Goal: Contribute content

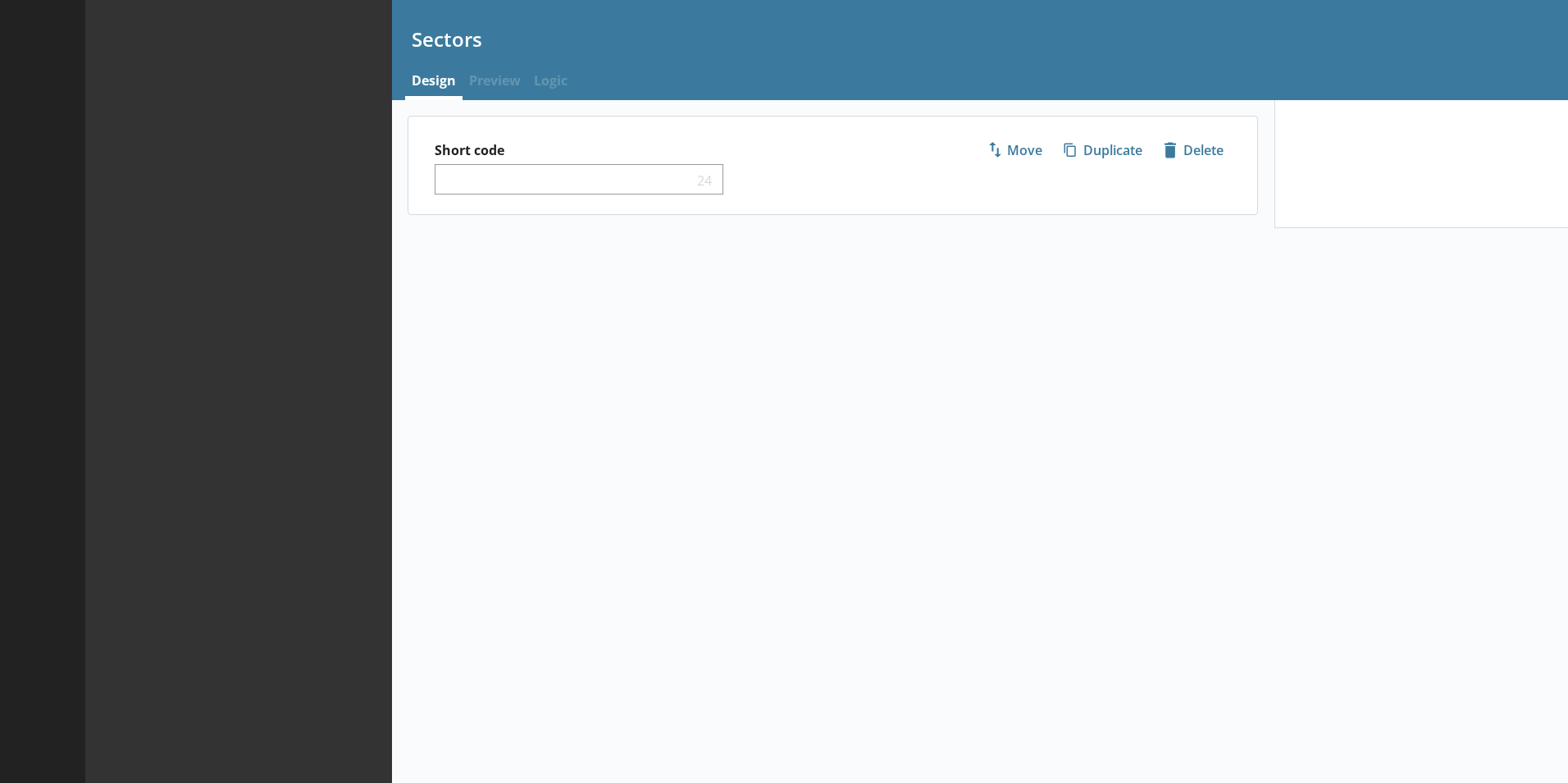
select select "ed5aa05f-910f-4662-9fcf-e405abfe6d58"
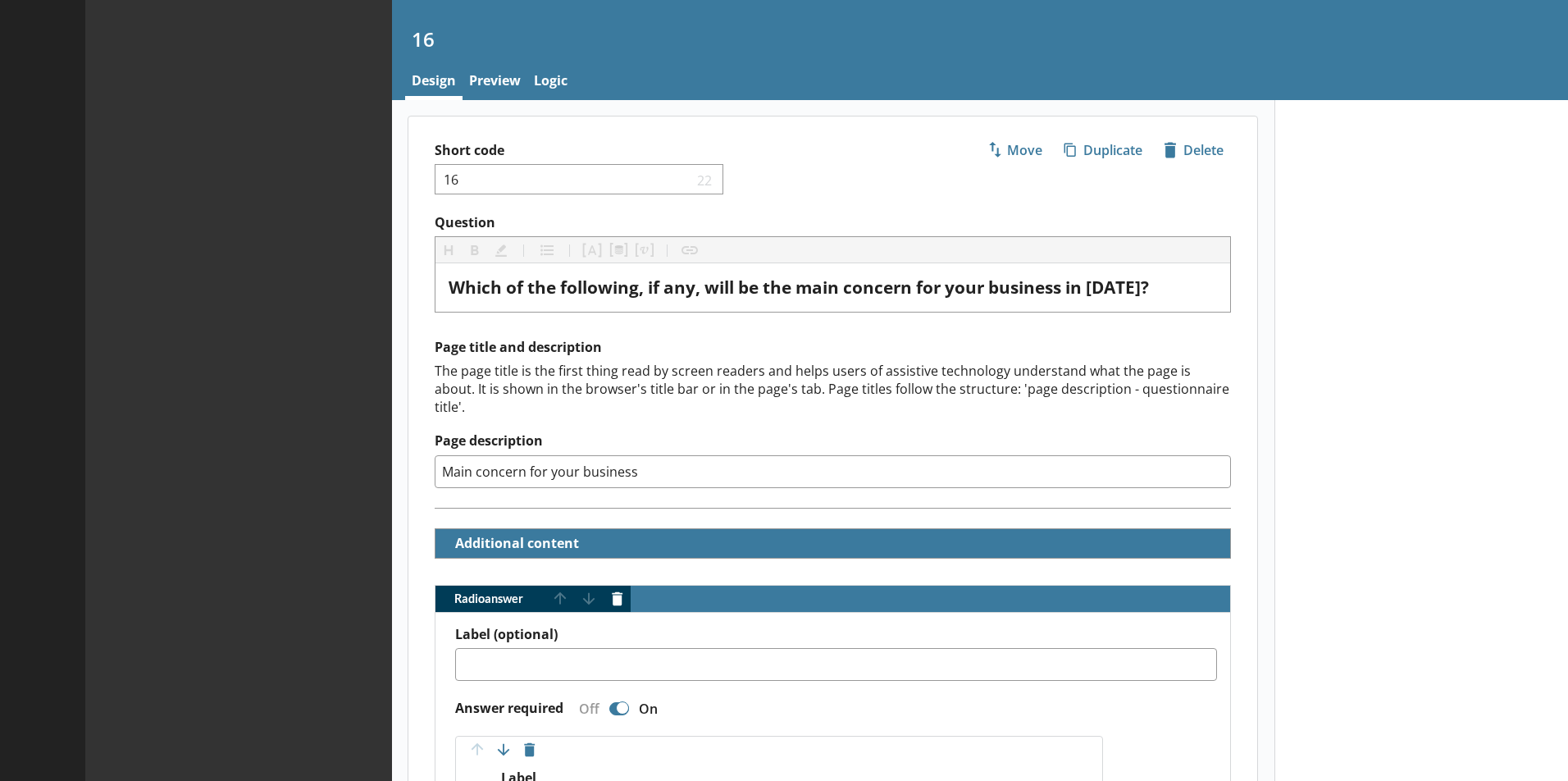
type textarea "x"
